Goal: Communication & Community: Answer question/provide support

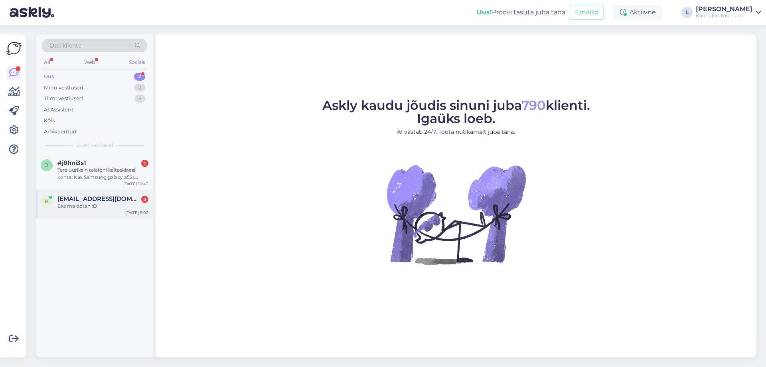
click at [98, 198] on span "[EMAIL_ADDRESS][DOMAIN_NAME]" at bounding box center [98, 198] width 83 height 7
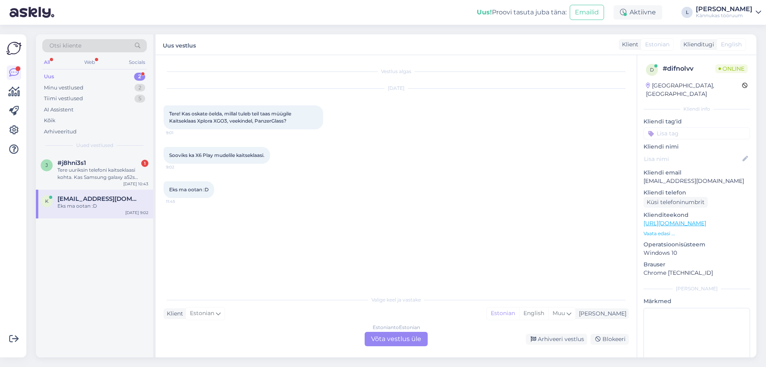
click at [397, 341] on div "Estonian to Estonian Võta vestlus üle" at bounding box center [396, 339] width 63 height 14
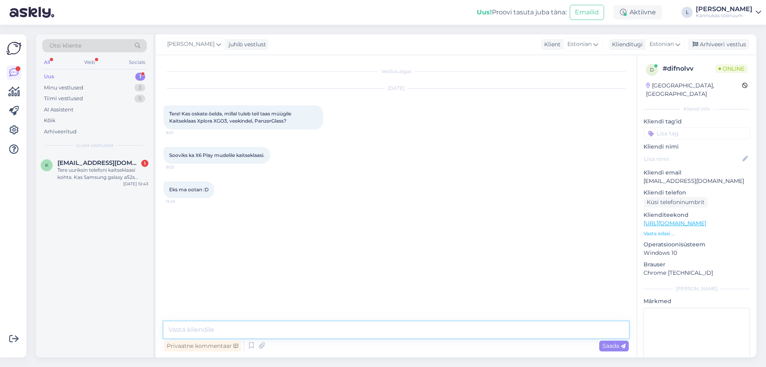
click at [292, 323] on textarea at bounding box center [396, 329] width 465 height 17
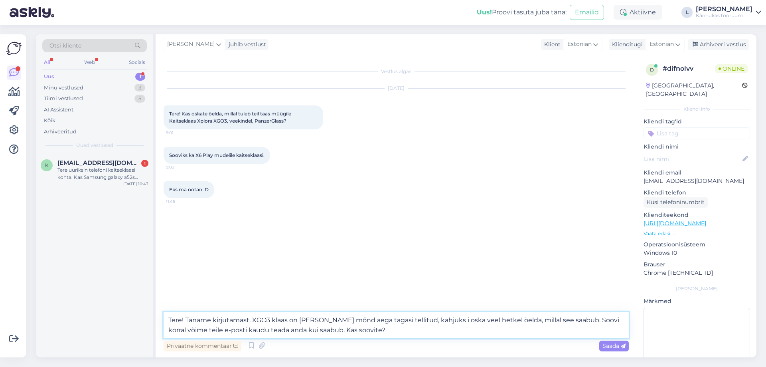
drag, startPoint x: 418, startPoint y: 317, endPoint x: 413, endPoint y: 321, distance: 6.5
click at [413, 321] on textarea "Tere! Täname kirjutamast. XGO3 klaas on [PERSON_NAME] mõnd aega tagasi tellitud…" at bounding box center [396, 325] width 465 height 26
click at [446, 316] on textarea "Tere! Täname kirjutamast. XGO3 klaas on [PERSON_NAME] mõnd aega tagasi tellitud…" at bounding box center [396, 325] width 465 height 26
click at [190, 330] on textarea "Tere! Täname kirjutamast. XGO3 klaas on [PERSON_NAME] mõnd aega tagasi tellitud…" at bounding box center [396, 325] width 465 height 26
click at [384, 329] on textarea "Tere! Täname kirjutamast. XGO3 klaas on [PERSON_NAME] mõnd aega tagasi tellitud…" at bounding box center [396, 325] width 465 height 26
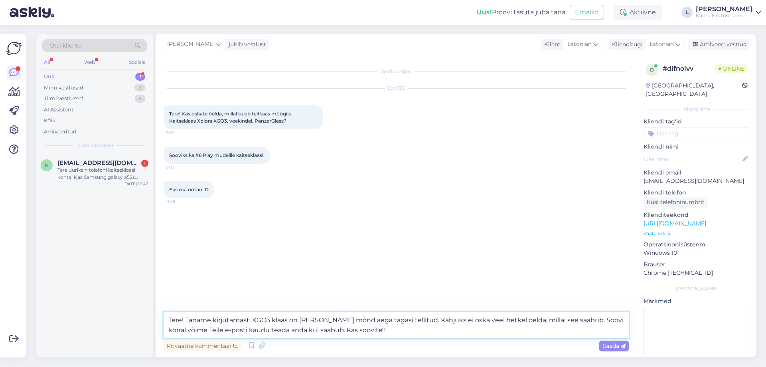
drag, startPoint x: 327, startPoint y: 331, endPoint x: 377, endPoint y: 330, distance: 50.7
click at [377, 330] on textarea "Tere! Täname kirjutamast. XGO3 klaas on [PERSON_NAME] mõnd aega tagasi tellitud…" at bounding box center [396, 325] width 465 height 26
type textarea "Tere! Täname kirjutamast. XGO3 klaas on [PERSON_NAME] mõnd aega tagasi tellitud…"
click at [619, 346] on span "Saada" at bounding box center [614, 345] width 23 height 7
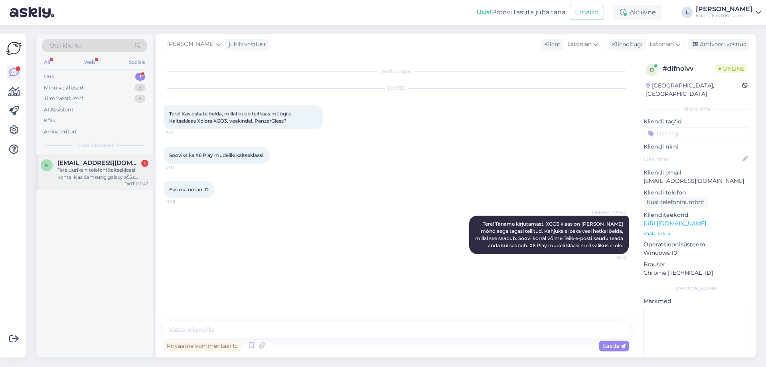
click at [95, 158] on div "k [EMAIL_ADDRESS][DOMAIN_NAME] 1 Tere uuriksin telefoni kaitseklaasi kohta. Kas…" at bounding box center [94, 172] width 117 height 36
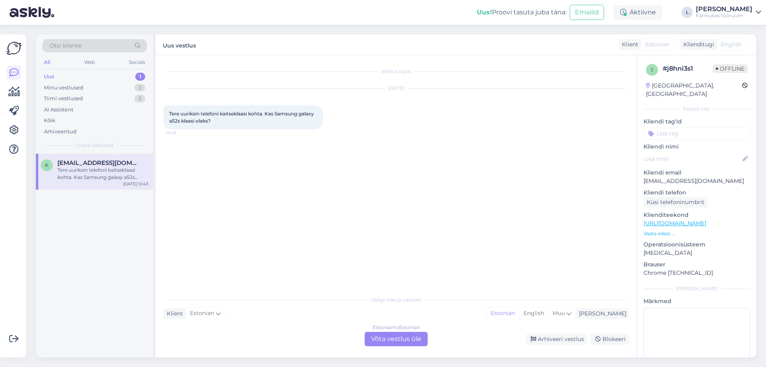
click at [385, 337] on div "Estonian to Estonian Võta vestlus üle" at bounding box center [396, 339] width 63 height 14
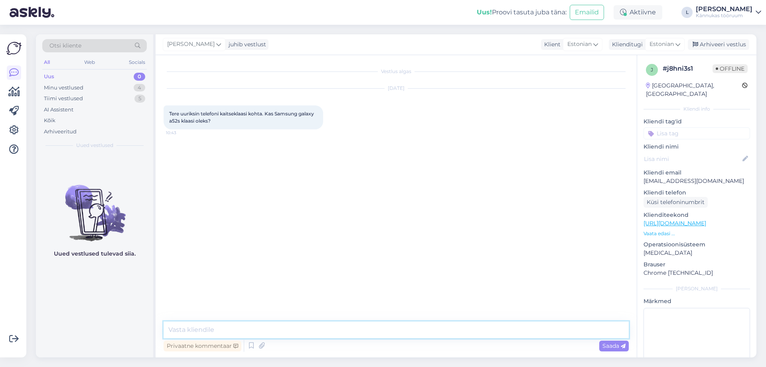
click at [278, 332] on textarea at bounding box center [396, 329] width 465 height 17
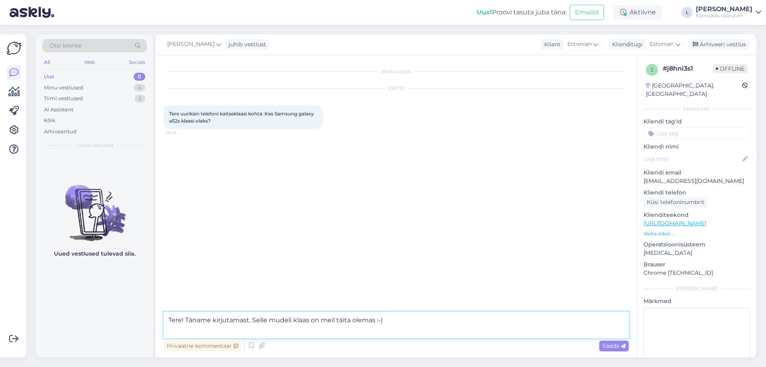
paste textarea "[URL][DOMAIN_NAME]"
type textarea "Tere! Täname kirjutamast. Selle mudeli klaas on meil täita olemas :-) [URL][DOM…"
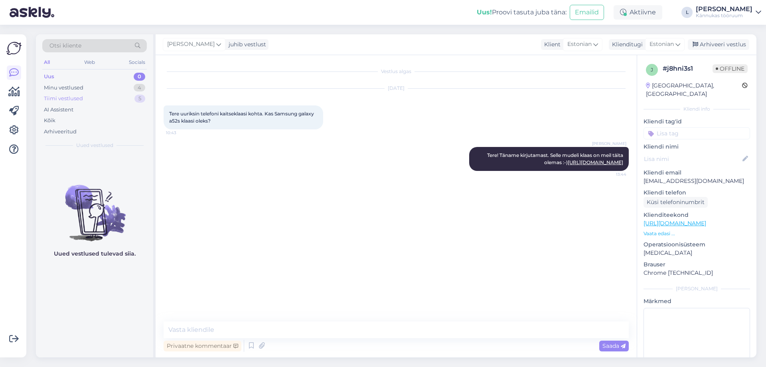
click at [73, 97] on div "Tiimi vestlused" at bounding box center [63, 99] width 39 height 8
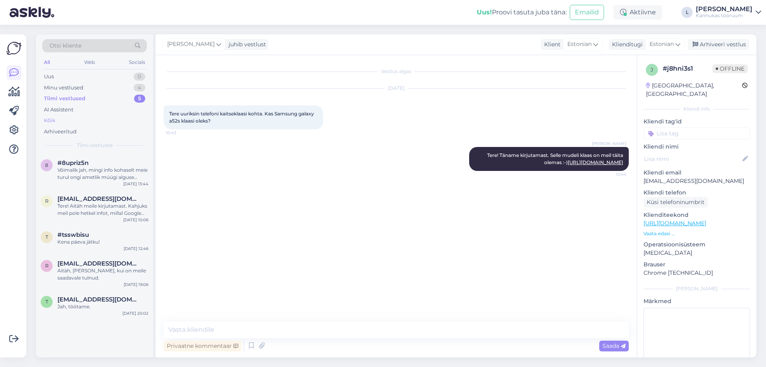
click at [57, 116] on div "Kõik" at bounding box center [94, 120] width 105 height 11
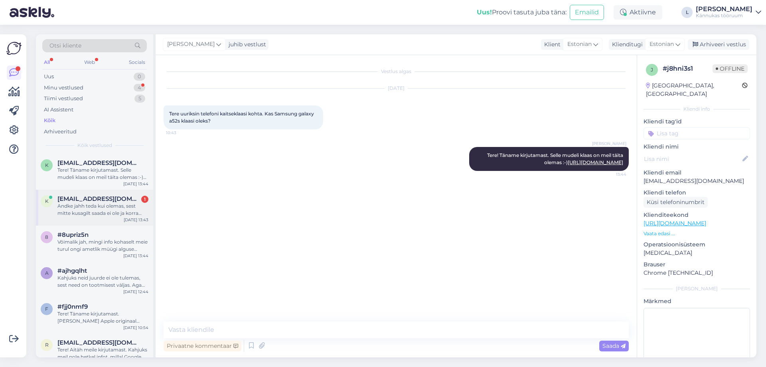
click at [99, 200] on span "[EMAIL_ADDRESS][DOMAIN_NAME]" at bounding box center [98, 198] width 83 height 7
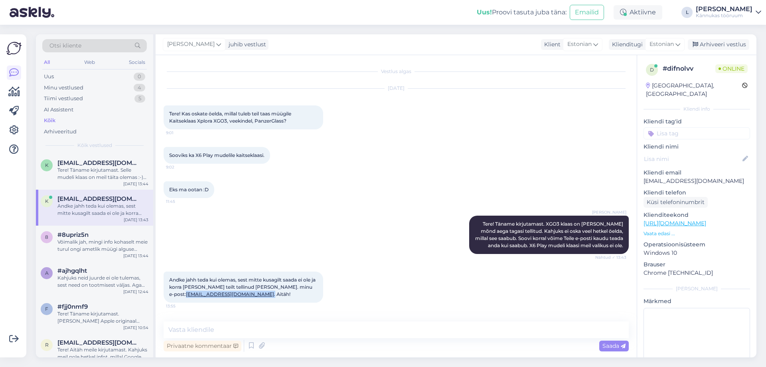
drag, startPoint x: 227, startPoint y: 296, endPoint x: 170, endPoint y: 297, distance: 57.1
click at [170, 297] on div "Andke jahh teda kui olemas, sest mitte kusagilt saada ei ole ja korra [PERSON_N…" at bounding box center [244, 286] width 160 height 31
copy span "[EMAIL_ADDRESS][DOMAIN_NAME] ."
click at [231, 335] on textarea at bounding box center [396, 329] width 465 height 17
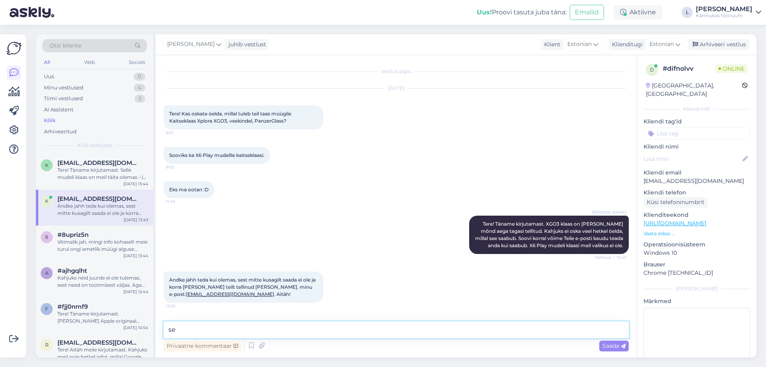
type textarea "s"
type textarea "Selge! Panin info kirja ning teavitame, kui saabub."
